Goal: Register for event/course

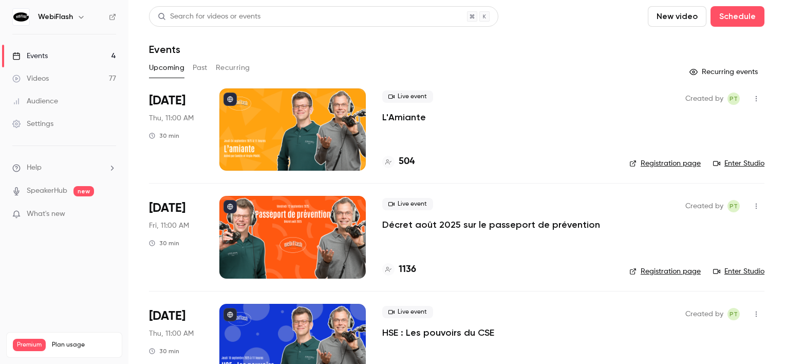
click at [280, 92] on div at bounding box center [292, 129] width 146 height 82
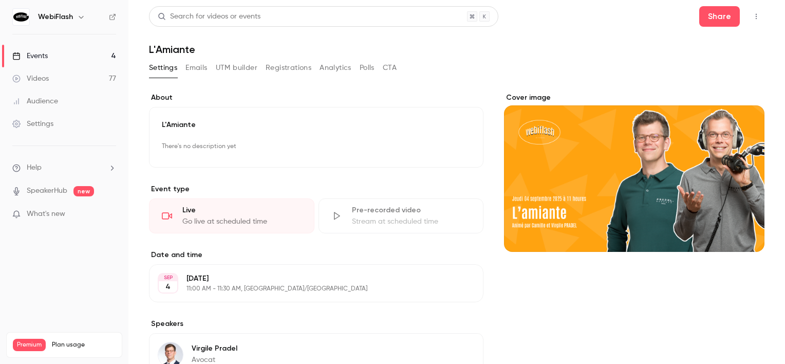
click at [290, 66] on button "Registrations" at bounding box center [288, 68] width 46 height 16
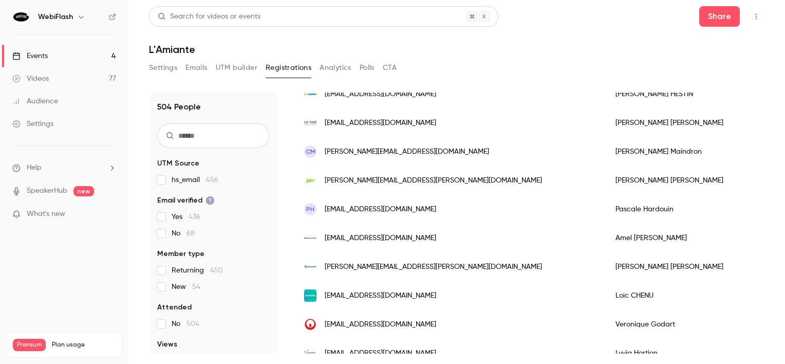
scroll to position [1282, 0]
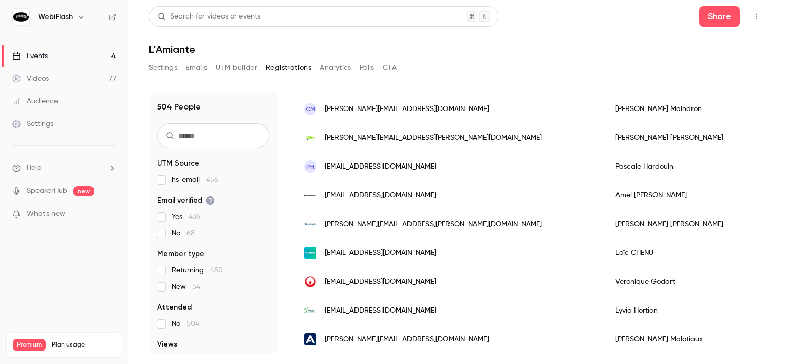
click at [752, 21] on button "button" at bounding box center [756, 16] width 16 height 16
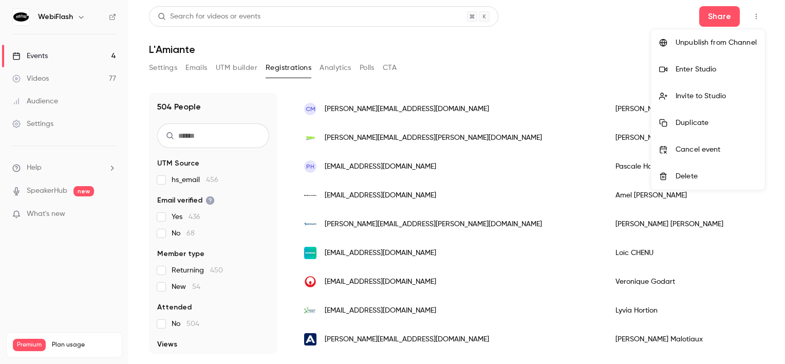
click at [723, 74] on li "Enter Studio" at bounding box center [708, 69] width 114 height 27
